Goal: Obtain resource: Obtain resource

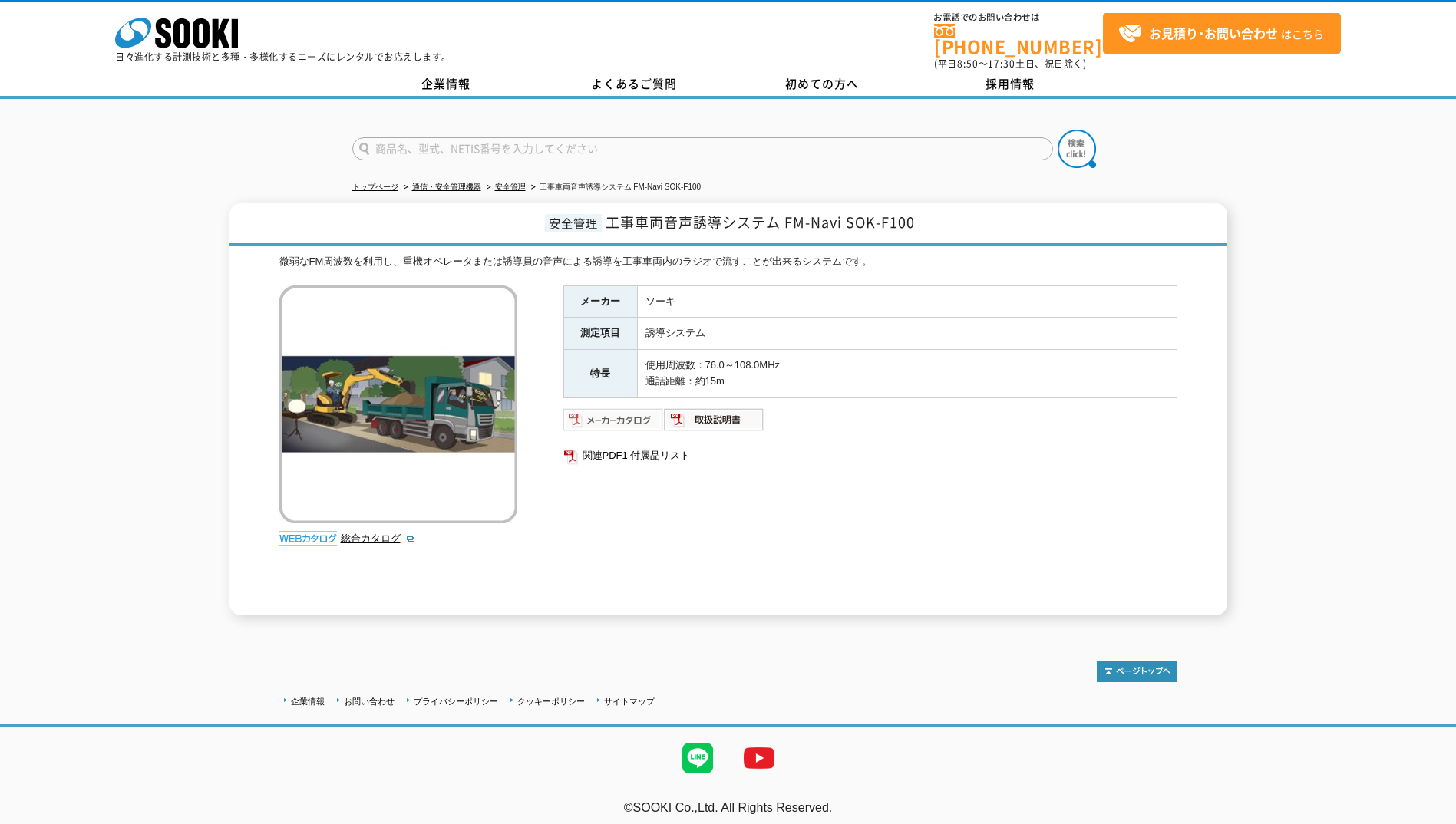
click at [621, 408] on img at bounding box center [613, 420] width 100 height 24
click at [733, 408] on img at bounding box center [714, 420] width 100 height 24
click at [662, 446] on link "関連PDF1 付属品リスト" at bounding box center [869, 456] width 614 height 20
click at [722, 411] on img at bounding box center [714, 420] width 100 height 24
